Goal: Information Seeking & Learning: Find specific fact

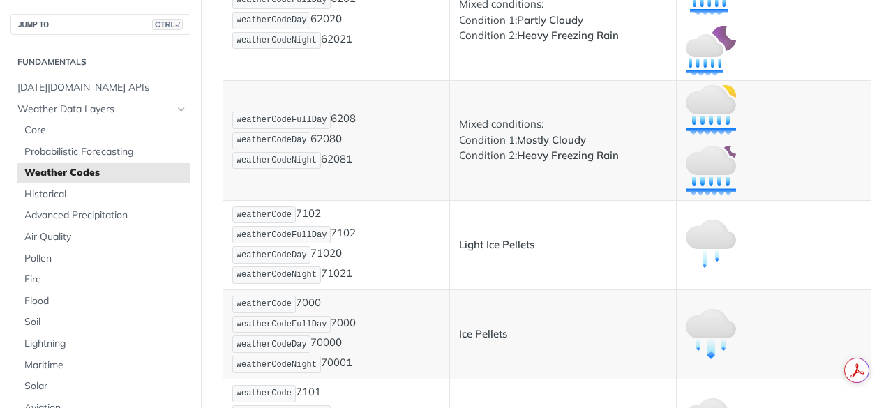
scroll to position [7886, 0]
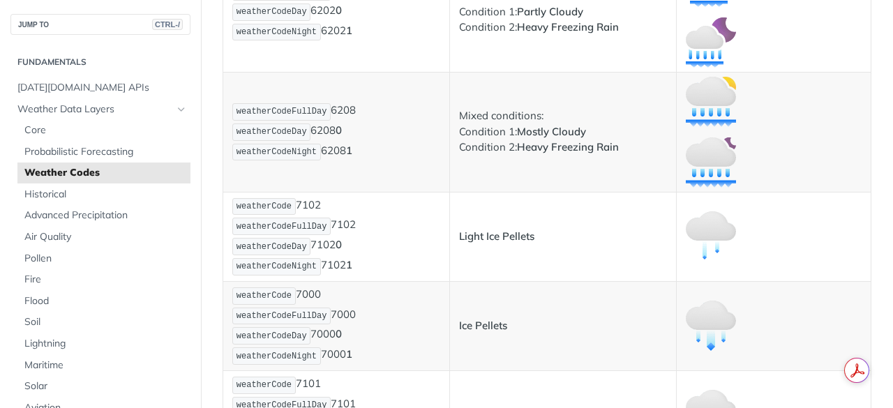
drag, startPoint x: 237, startPoint y: 50, endPoint x: 369, endPoint y: 86, distance: 136.7
copy p "weatherCodeFullDay 7108 weatherCodeDay 7108 0 weatherCodeNight 7108 1"
drag, startPoint x: 237, startPoint y: 173, endPoint x: 354, endPoint y: 218, distance: 125.6
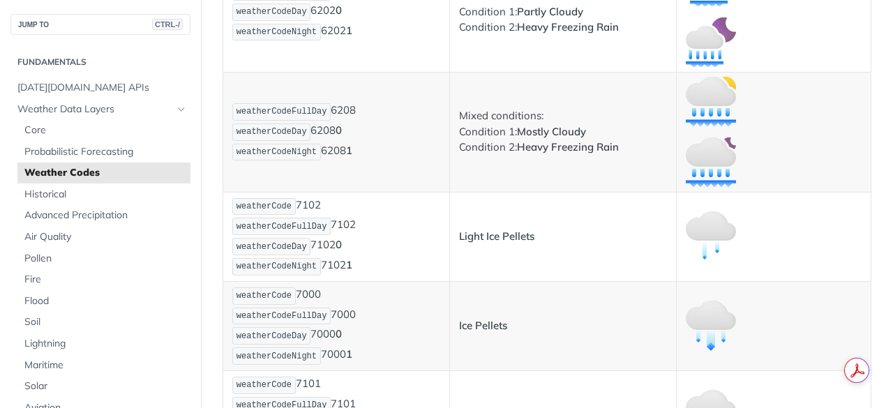
copy p "weatherCodeFullDay 7107 weatherCodeDay 7107 0 weatherCodeNight 7107 1"
drag, startPoint x: 238, startPoint y: 289, endPoint x: 363, endPoint y: 324, distance: 129.6
copy p "weatherCodeFullDay 7109 weatherCodeDay 7109 0 weatherCodeNight 7109 1"
drag, startPoint x: 457, startPoint y: 51, endPoint x: 568, endPoint y: 84, distance: 116.5
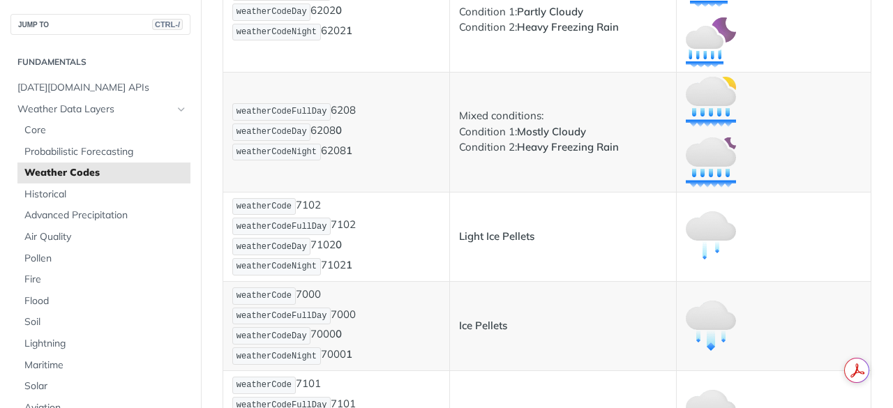
copy p "Mixed conditions: Condition 1: Mostly Clear Condition 2: Ice Pellets"
drag, startPoint x: 459, startPoint y: 174, endPoint x: 586, endPoint y: 217, distance: 133.9
copy p "Mixed conditions: Condition 1: Partly Cloudy Condition 2: Ice Pellets"
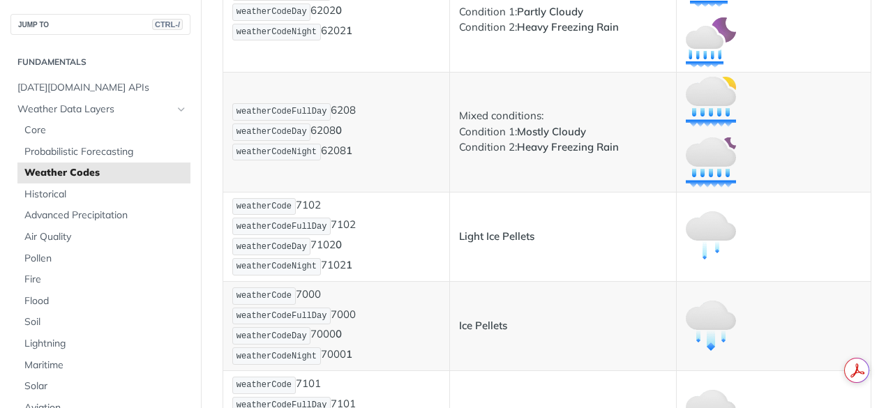
drag, startPoint x: 457, startPoint y: 293, endPoint x: 575, endPoint y: 327, distance: 122.7
copy p "Mixed conditions: Condition 1: Mostly Cloudy Condition 2: Ice Pellets"
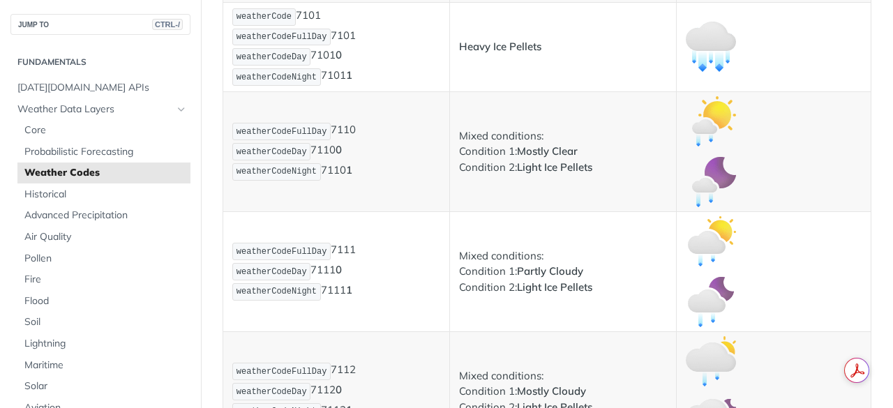
scroll to position [8253, 0]
drag, startPoint x: 238, startPoint y: 42, endPoint x: 363, endPoint y: 82, distance: 131.2
copy p "weatherCodeFullDay 7113 weatherCodeDay 7113 0 weatherCodeNight 7113 1"
drag, startPoint x: 236, startPoint y: 162, endPoint x: 361, endPoint y: 213, distance: 135.2
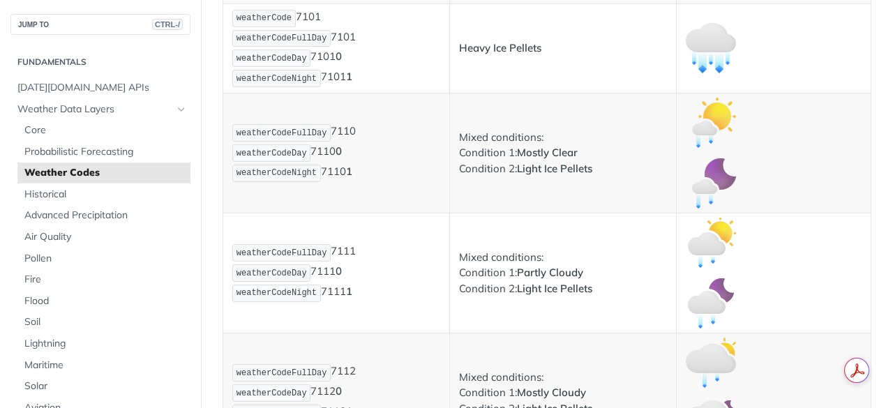
copy p "weatherCodeFullDay 7114 weatherCodeDay 7114 0 weatherCodeNight 7114 1"
drag, startPoint x: 238, startPoint y: 282, endPoint x: 363, endPoint y: 333, distance: 134.8
copy p "weatherCodeFullDay 7116 weatherCodeDay 7116 0 weatherCodeNight 7116 1"
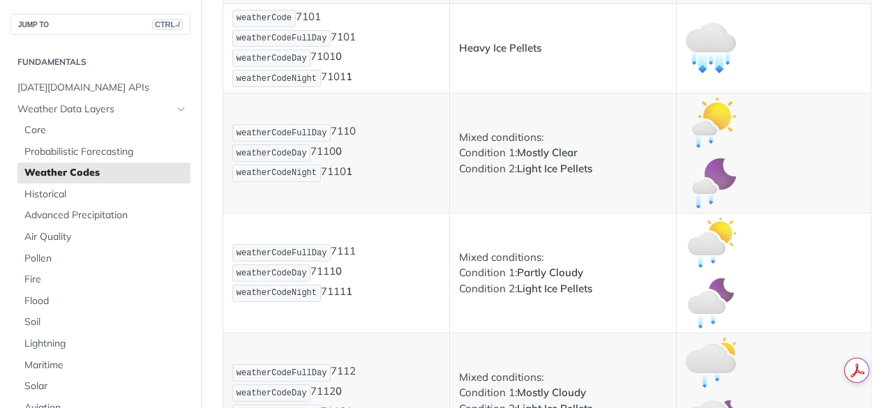
drag, startPoint x: 457, startPoint y: 48, endPoint x: 612, endPoint y: 87, distance: 159.0
copy p "Mixed conditions: Condition 1: Mostly Clear Condition 2: Heavy Ice Pellets"
drag, startPoint x: 457, startPoint y: 170, endPoint x: 623, endPoint y: 201, distance: 168.8
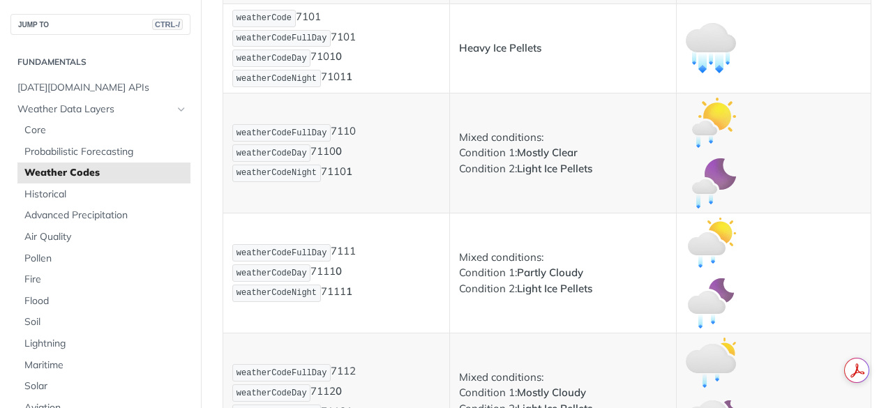
drag, startPoint x: 455, startPoint y: 287, endPoint x: 611, endPoint y: 325, distance: 160.2
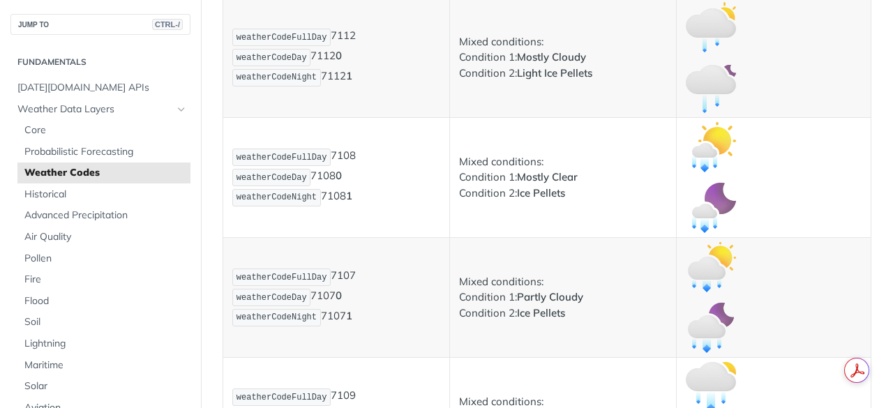
scroll to position [8549, 0]
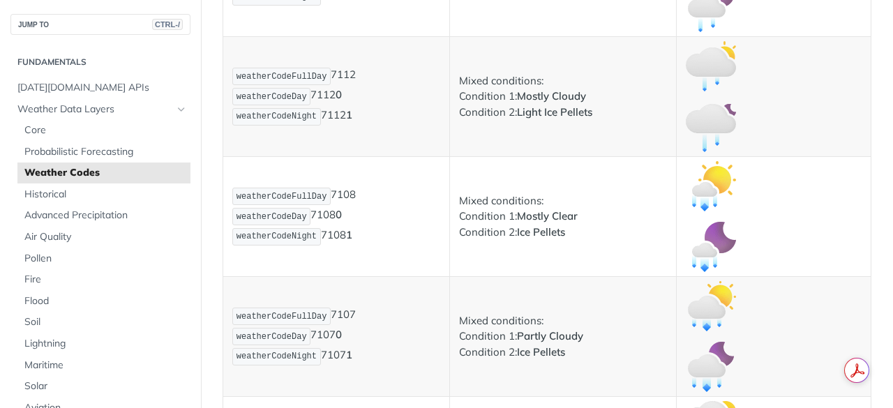
drag, startPoint x: 236, startPoint y: 81, endPoint x: 369, endPoint y: 121, distance: 138.3
drag, startPoint x: 237, startPoint y: 149, endPoint x: 362, endPoint y: 188, distance: 130.8
drag, startPoint x: 237, startPoint y: 220, endPoint x: 364, endPoint y: 255, distance: 131.6
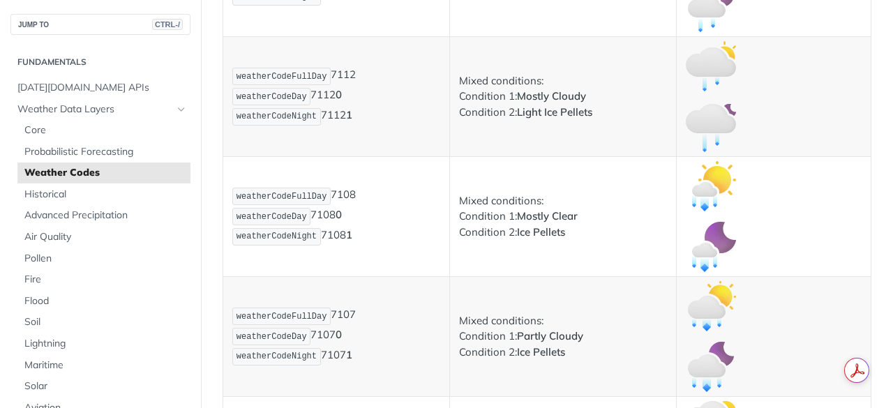
drag, startPoint x: 457, startPoint y: 87, endPoint x: 575, endPoint y: 113, distance: 120.6
drag, startPoint x: 458, startPoint y: 157, endPoint x: 568, endPoint y: 197, distance: 117.1
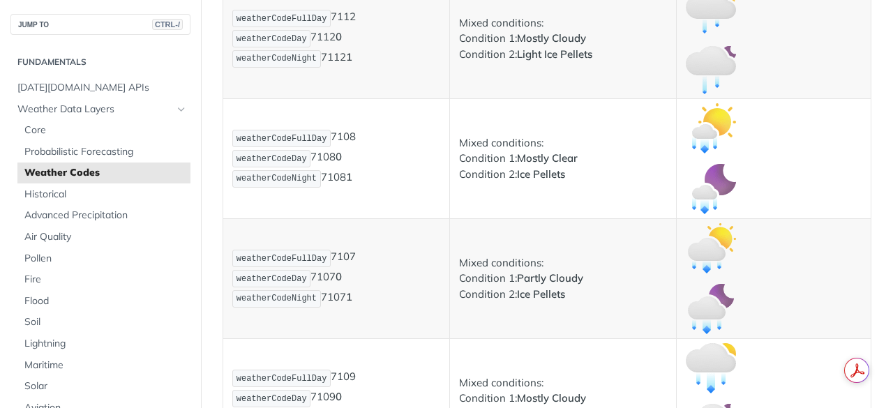
scroll to position [8608, 0]
drag, startPoint x: 462, startPoint y: 169, endPoint x: 498, endPoint y: 173, distance: 36.5
drag, startPoint x: 456, startPoint y: 165, endPoint x: 575, endPoint y: 192, distance: 122.5
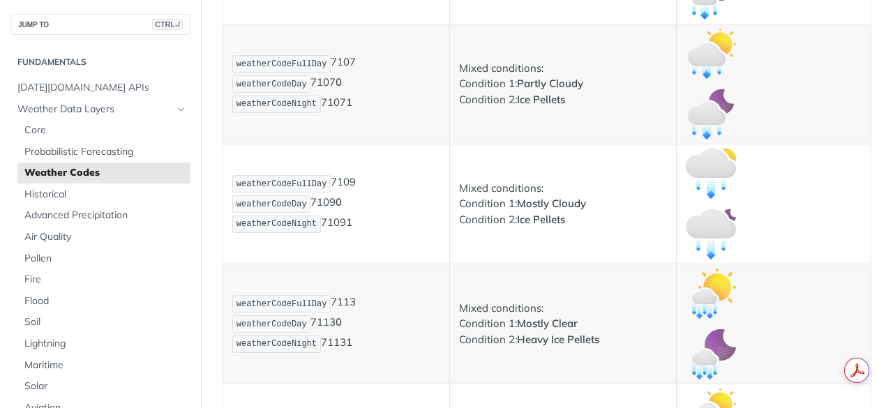
scroll to position [8806, 0]
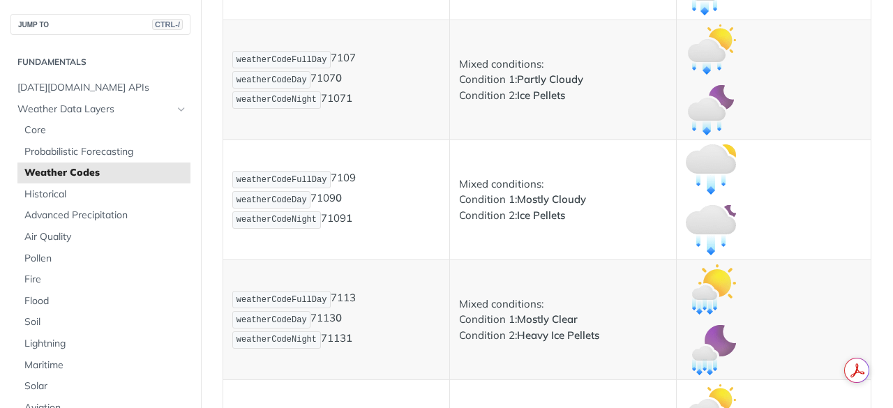
drag, startPoint x: 238, startPoint y: 33, endPoint x: 368, endPoint y: 90, distance: 142.1
